Goal: Find specific page/section: Find specific page/section

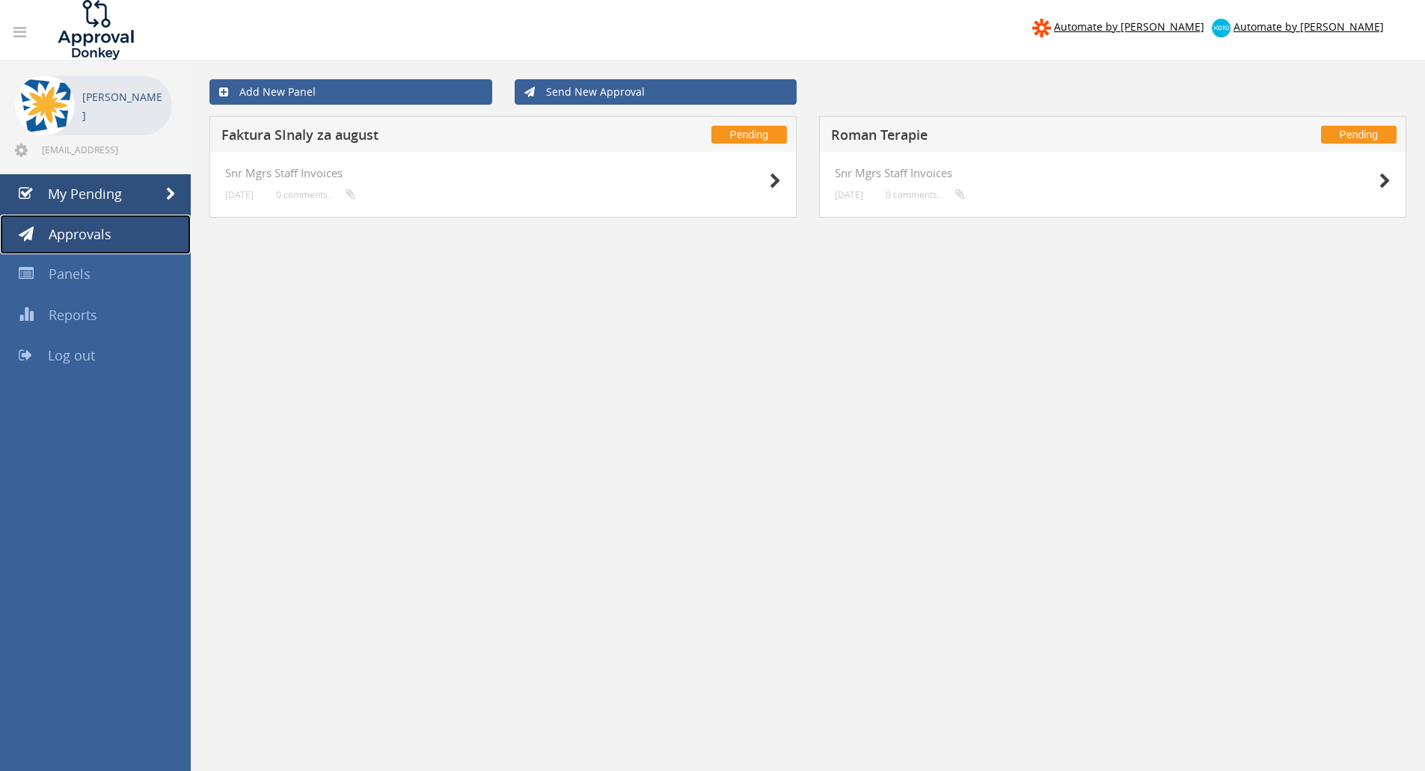
click at [84, 234] on span "Approvals" at bounding box center [80, 234] width 63 height 18
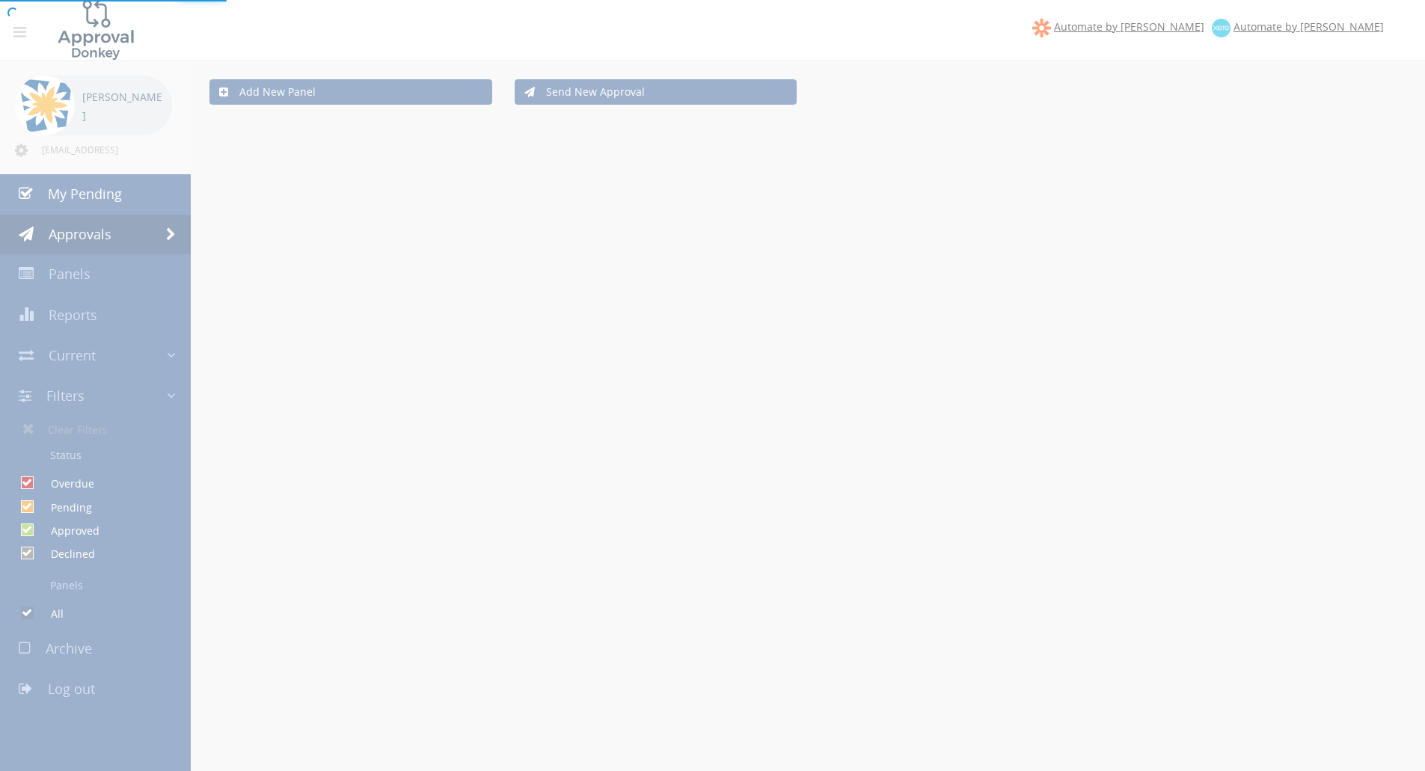
click at [86, 277] on div at bounding box center [712, 385] width 1425 height 771
checkbox input "false"
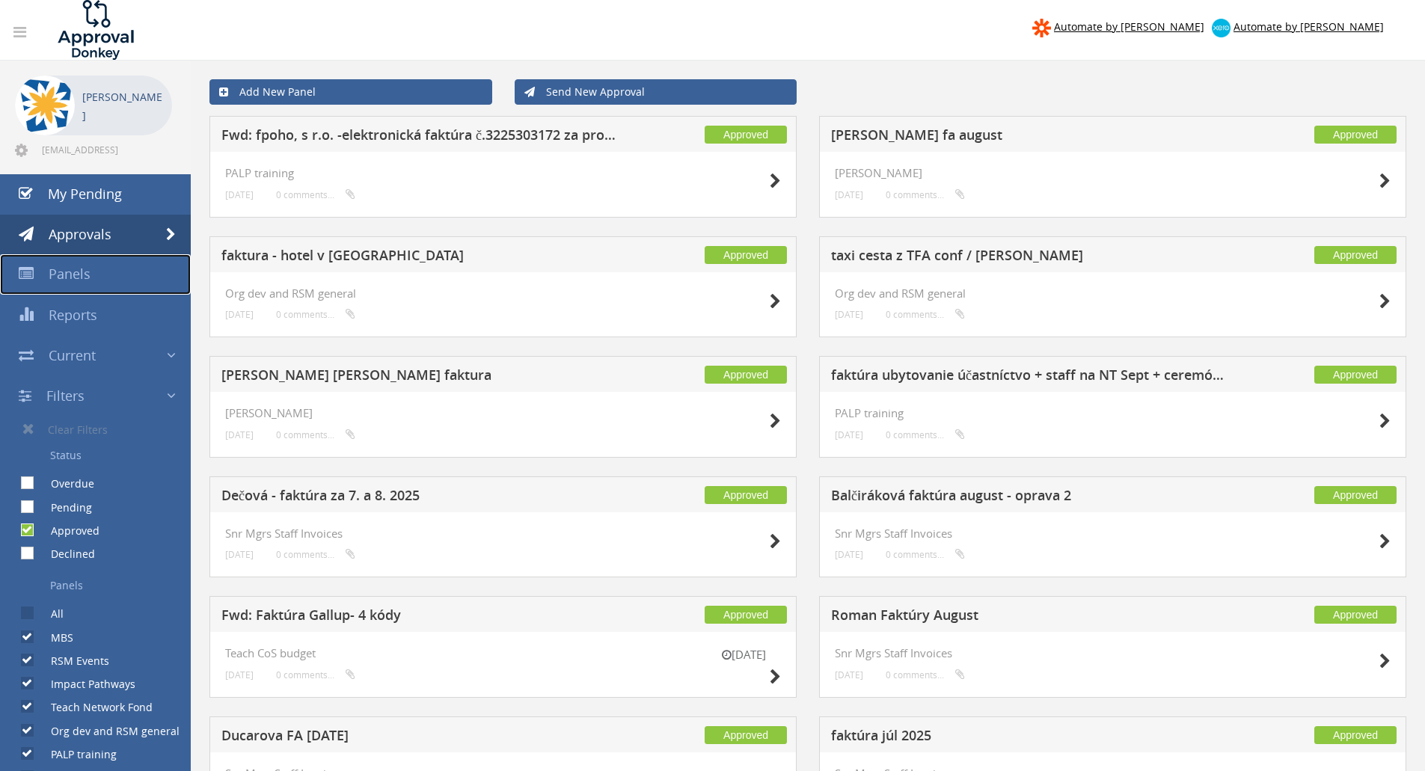
click at [86, 277] on span "Panels" at bounding box center [70, 274] width 42 height 18
